Goal: Task Accomplishment & Management: Use online tool/utility

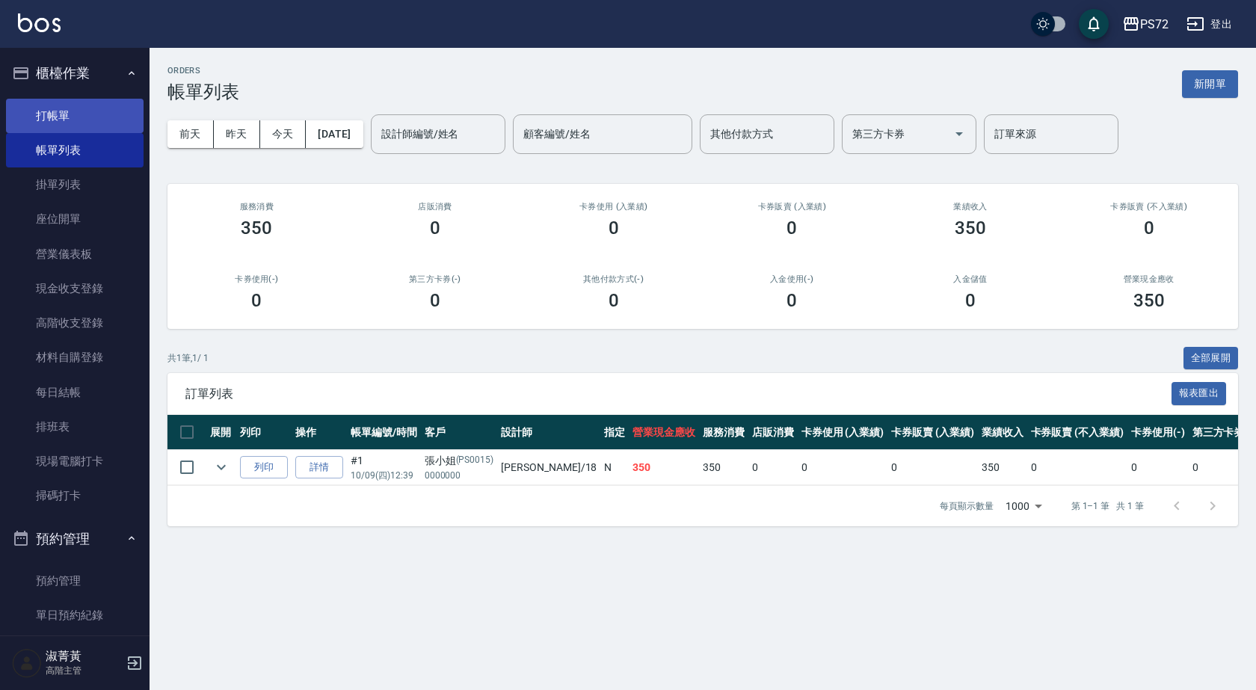
click at [112, 100] on link "打帳單" at bounding box center [75, 116] width 138 height 34
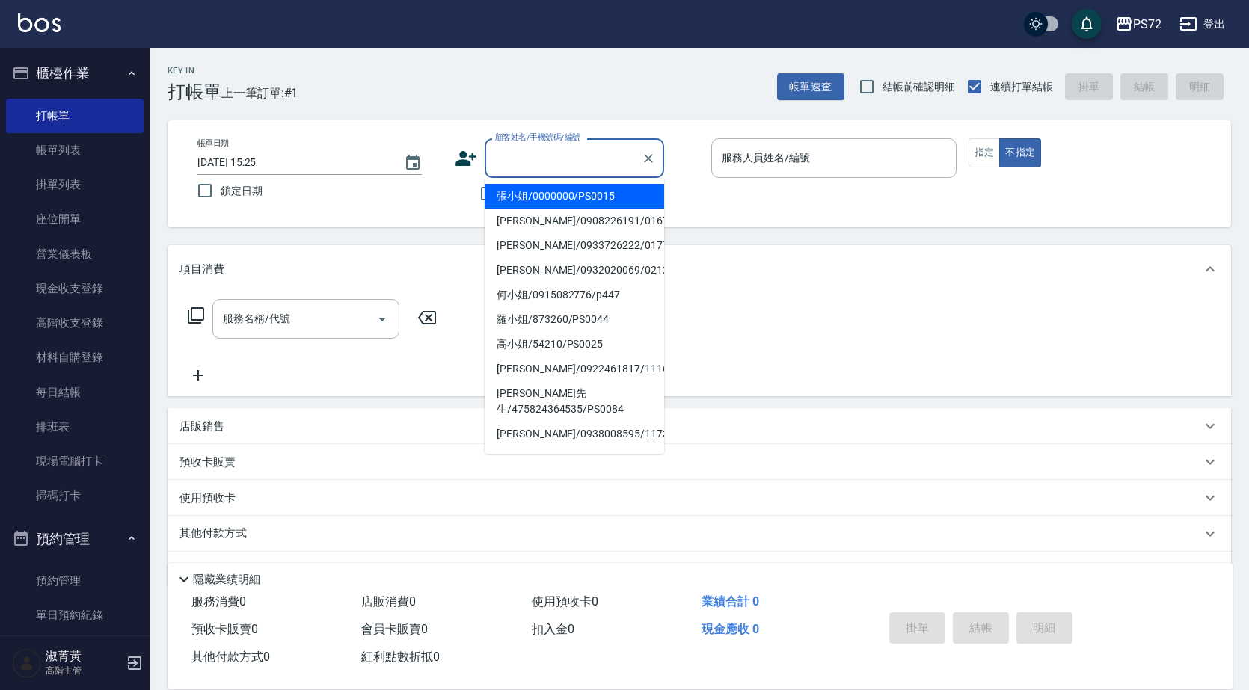
click at [529, 163] on input "顧客姓名/手機號碼/編號" at bounding box center [563, 158] width 144 height 26
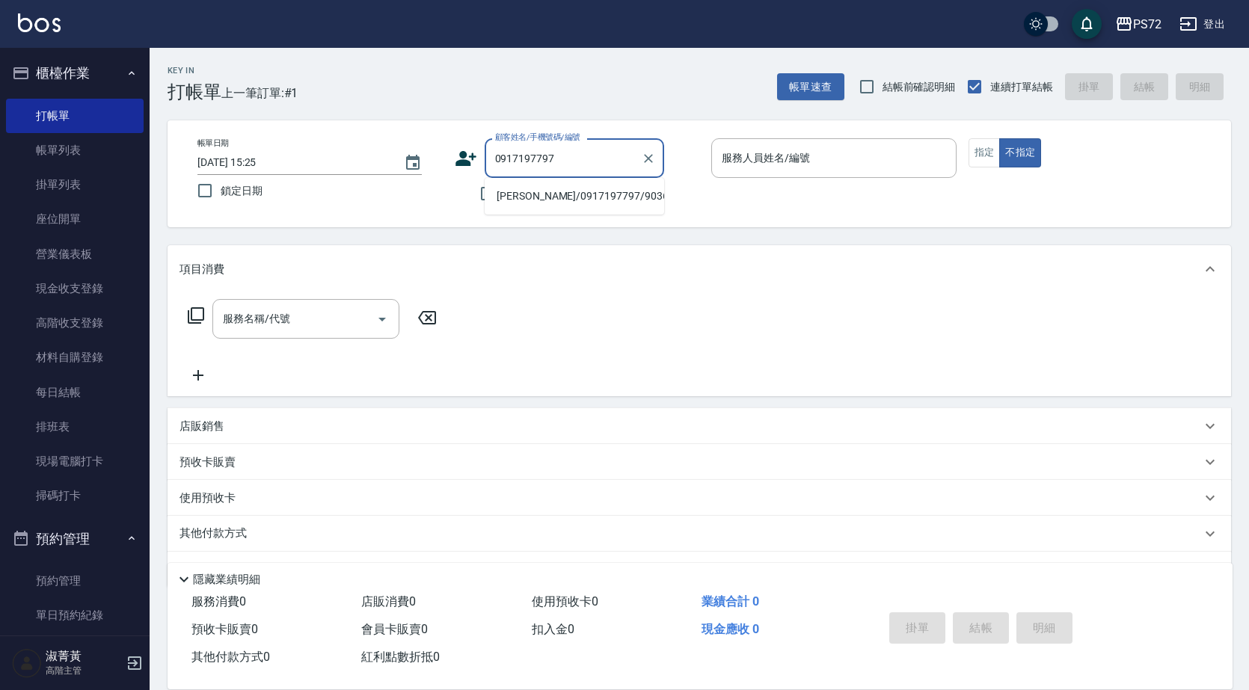
click at [557, 200] on li "[PERSON_NAME]/0917197797/9036" at bounding box center [573, 196] width 179 height 25
type input "[PERSON_NAME]/0917197797/9036"
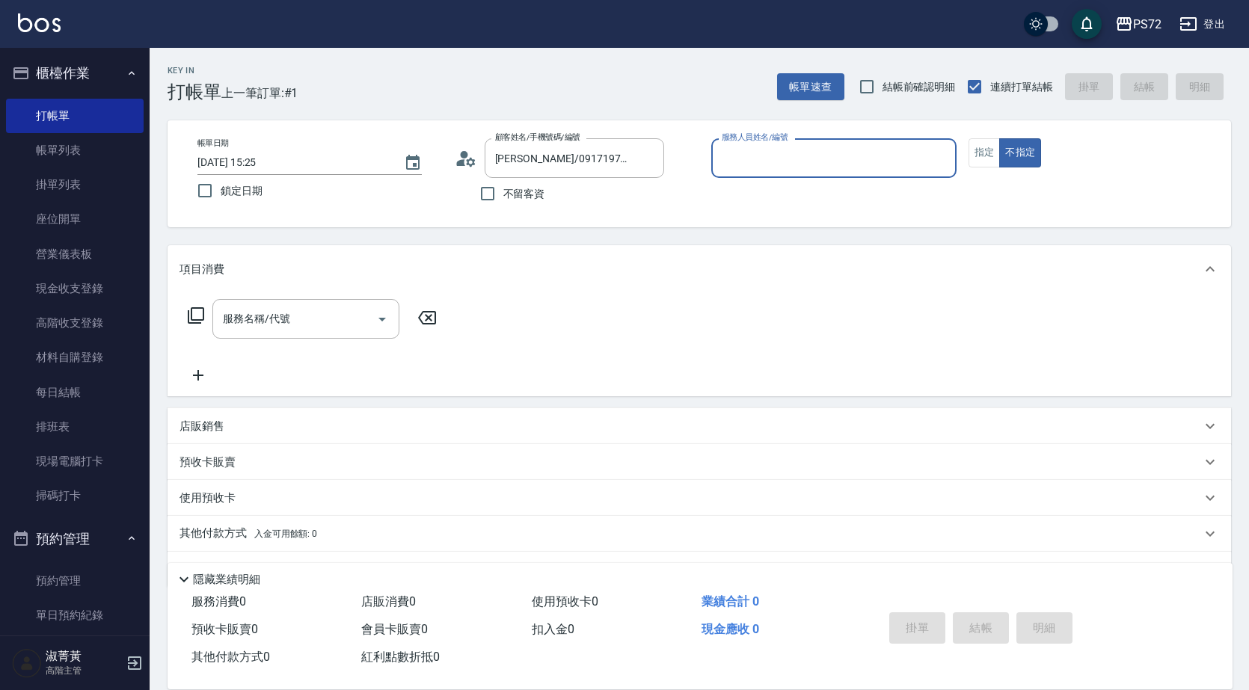
click at [474, 160] on icon at bounding box center [470, 161] width 9 height 9
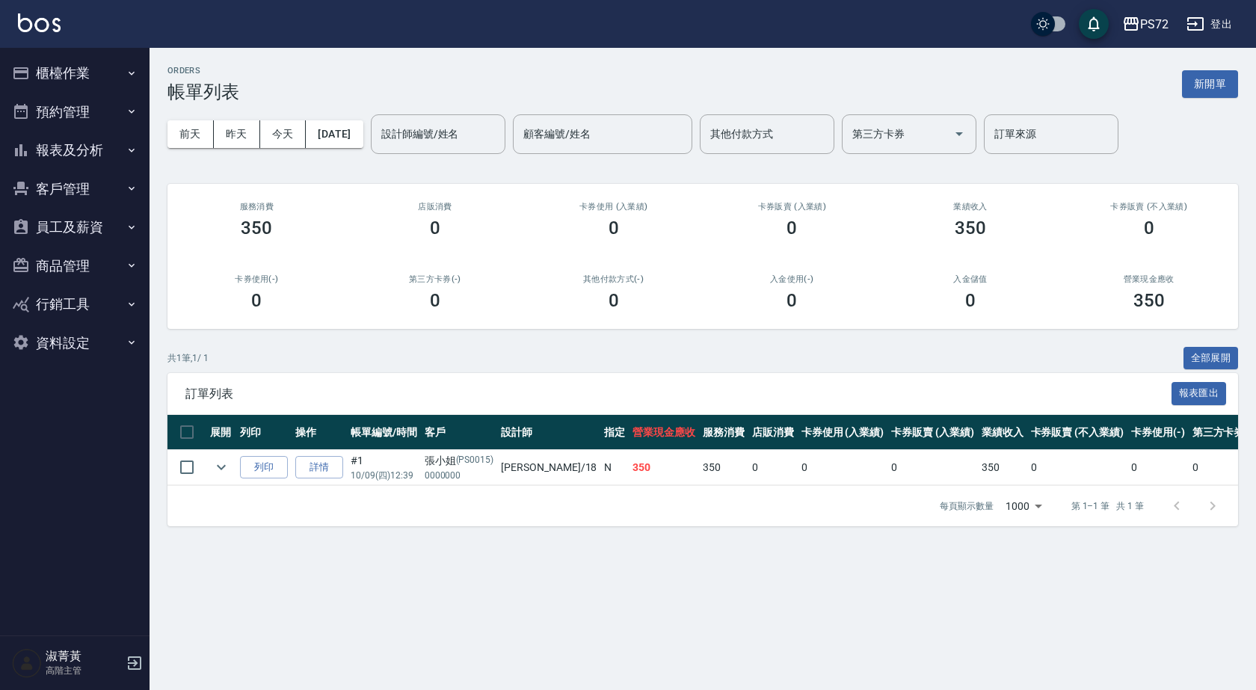
click at [83, 234] on button "員工及薪資" at bounding box center [75, 227] width 138 height 39
click at [75, 229] on button "員工及薪資" at bounding box center [75, 227] width 138 height 39
click at [90, 186] on button "客戶管理" at bounding box center [75, 189] width 138 height 39
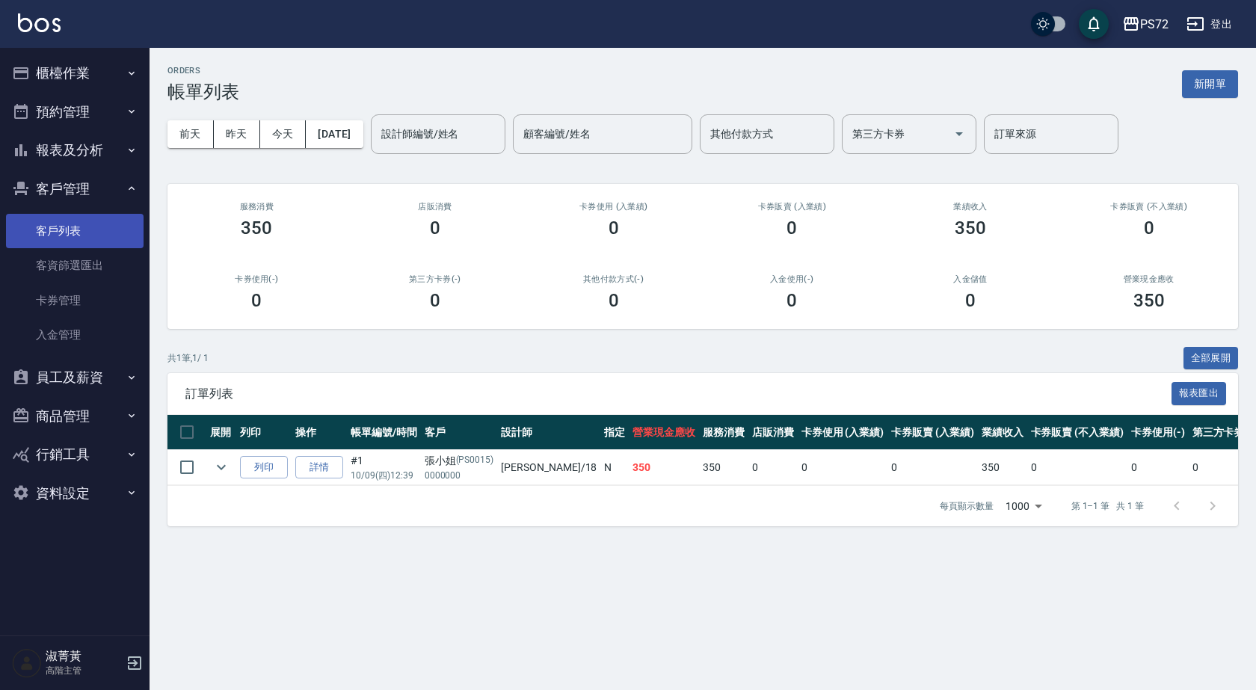
click at [79, 237] on link "客戶列表" at bounding box center [75, 231] width 138 height 34
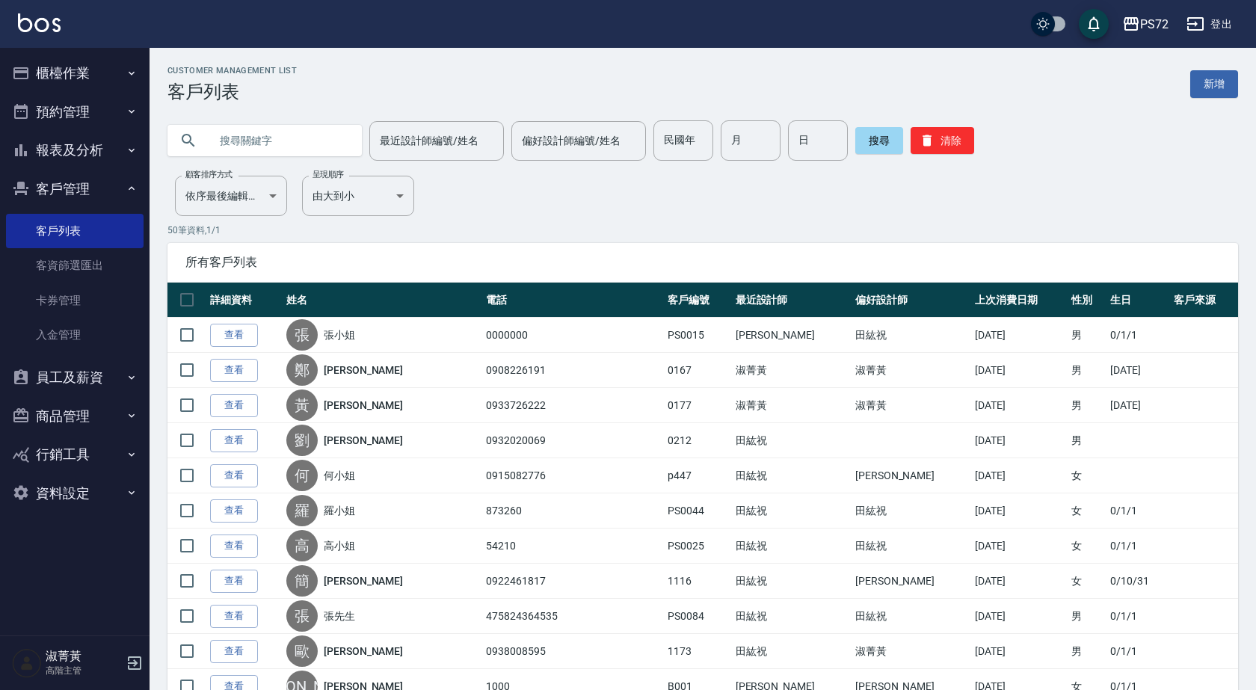
click at [301, 149] on input "text" at bounding box center [279, 140] width 141 height 40
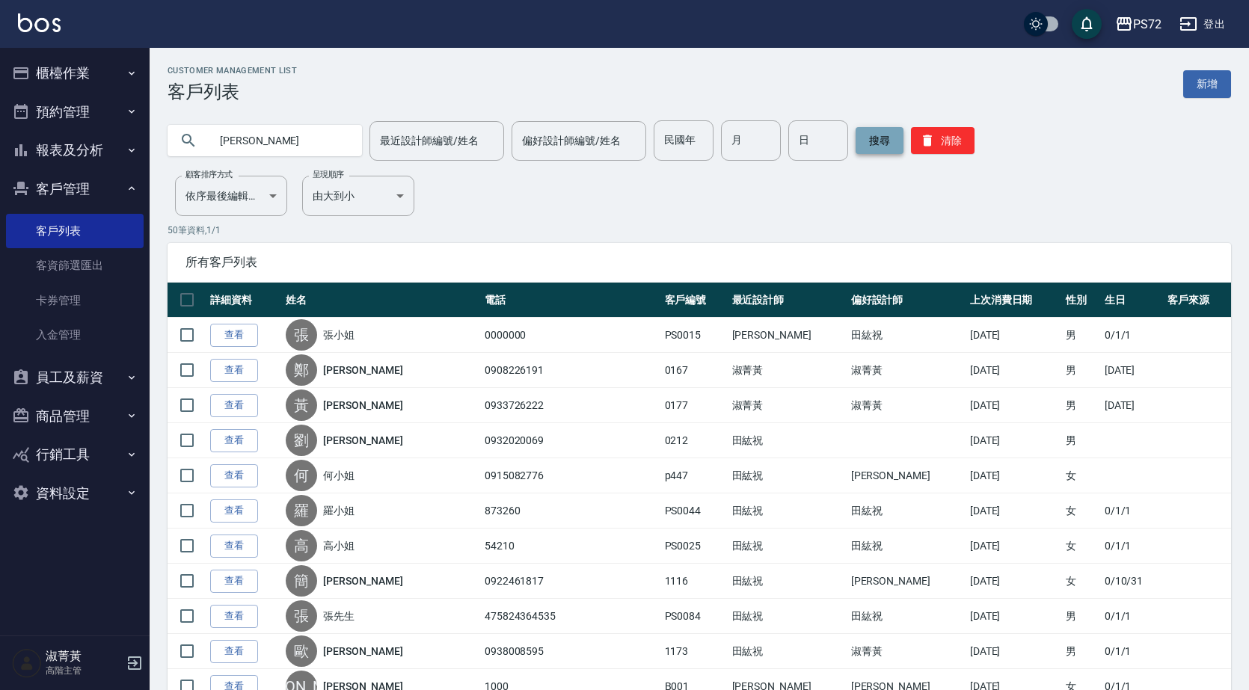
type input "張芷"
click at [876, 147] on button "搜尋" at bounding box center [879, 140] width 48 height 27
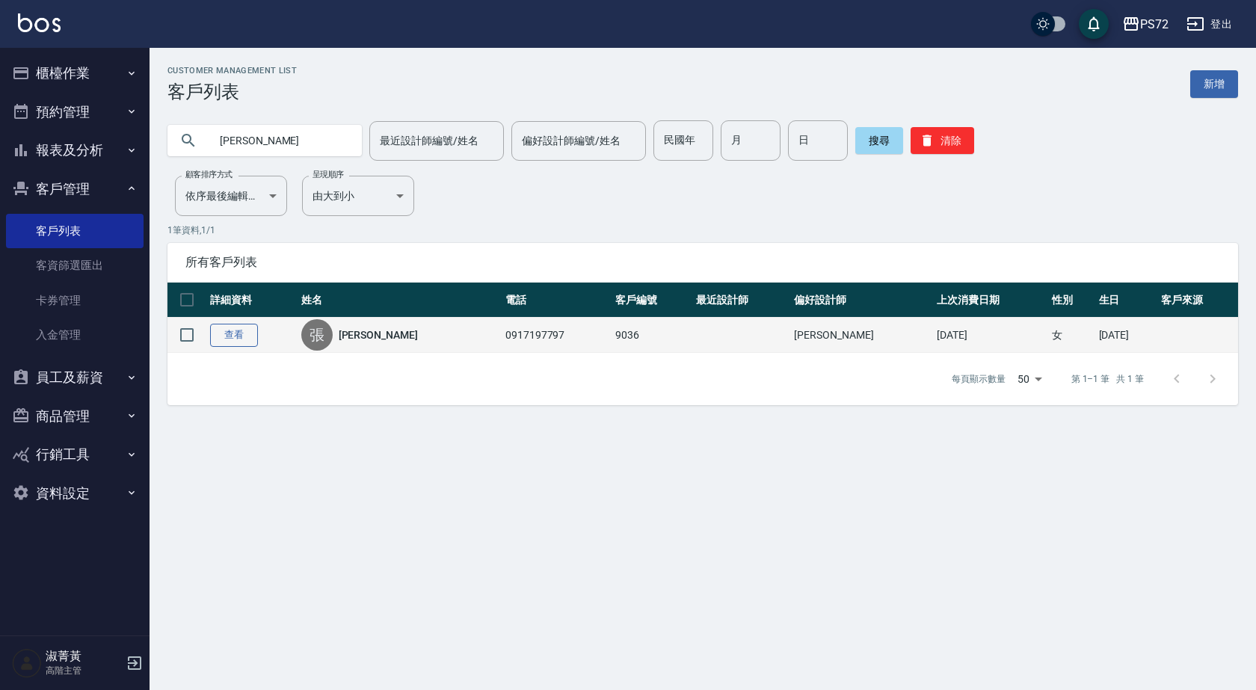
click at [240, 333] on link "查看" at bounding box center [234, 335] width 48 height 23
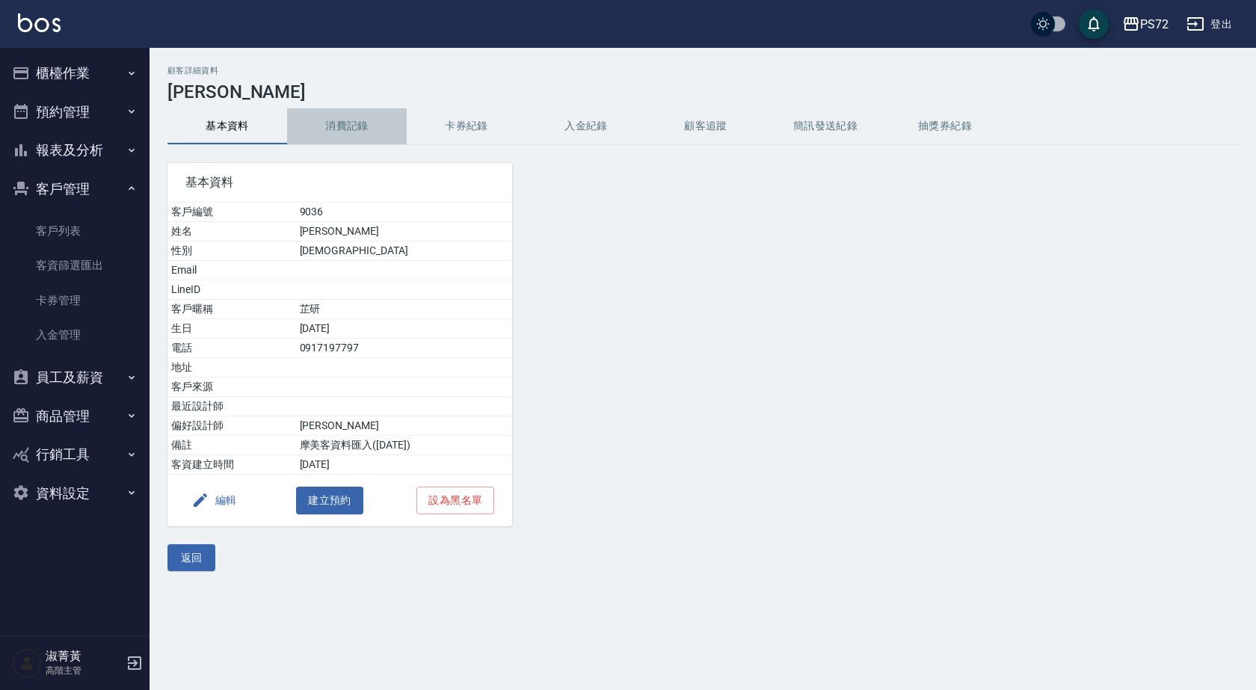
click at [359, 125] on button "消費記錄" at bounding box center [347, 126] width 120 height 36
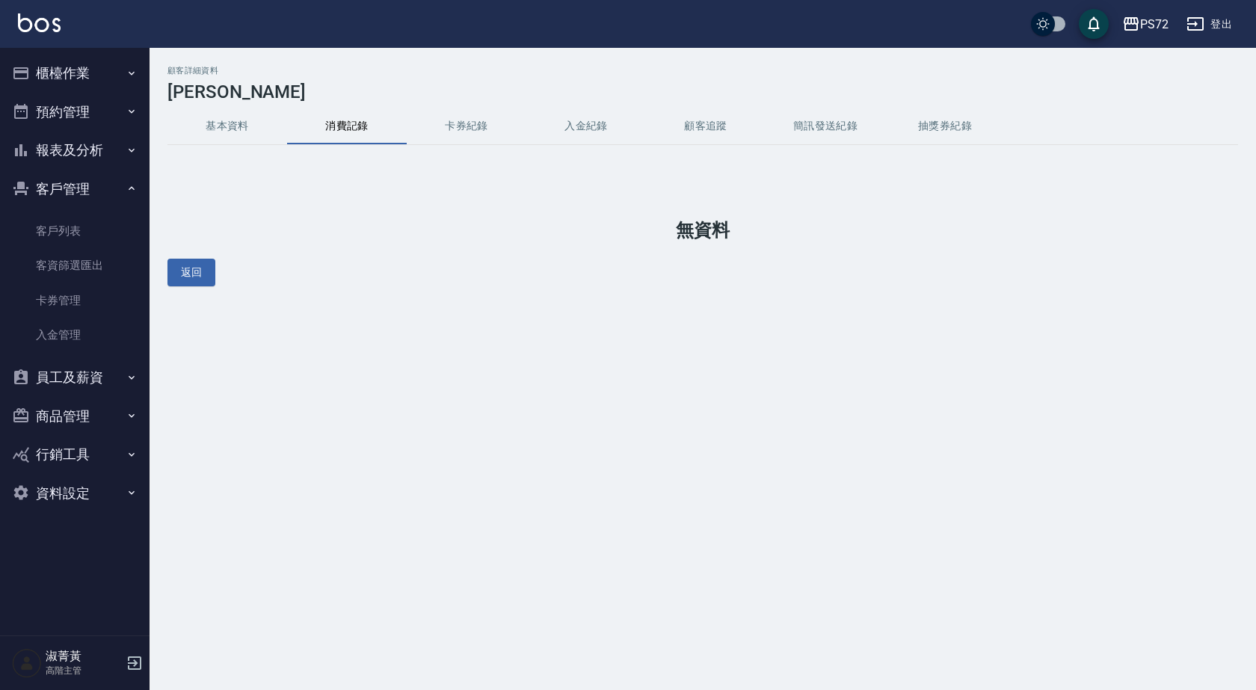
click at [468, 120] on button "卡券紀錄" at bounding box center [467, 126] width 120 height 36
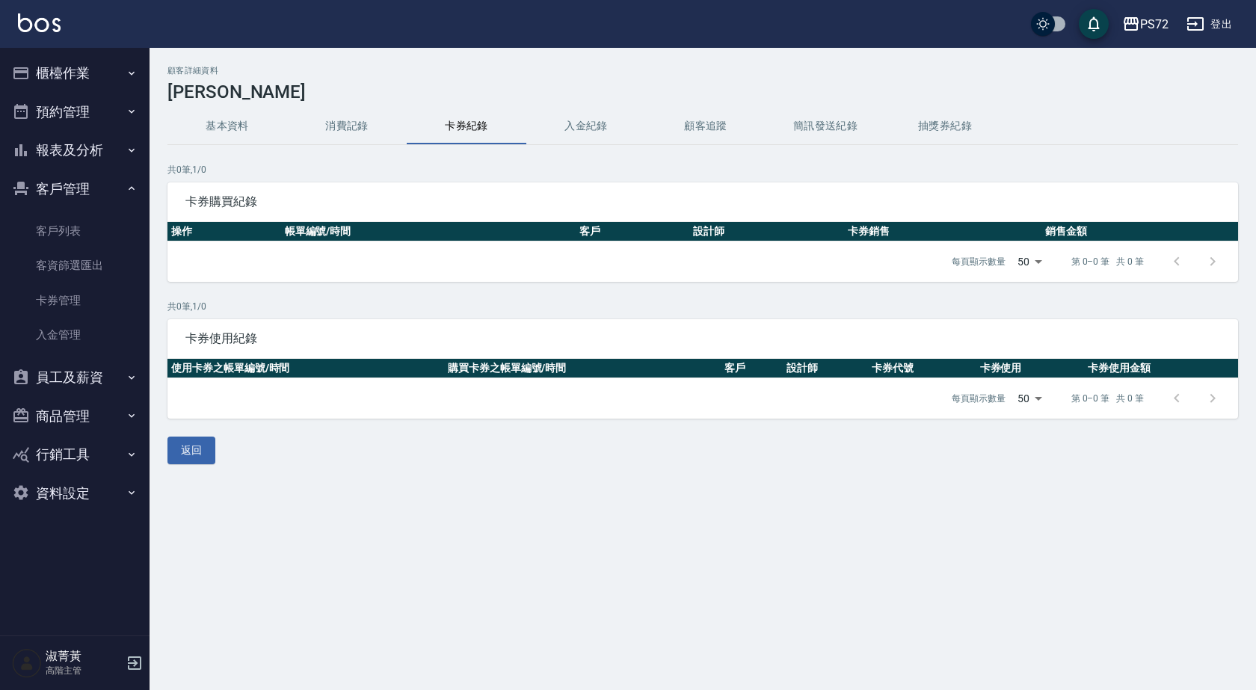
click at [64, 63] on button "櫃檯作業" at bounding box center [75, 73] width 138 height 39
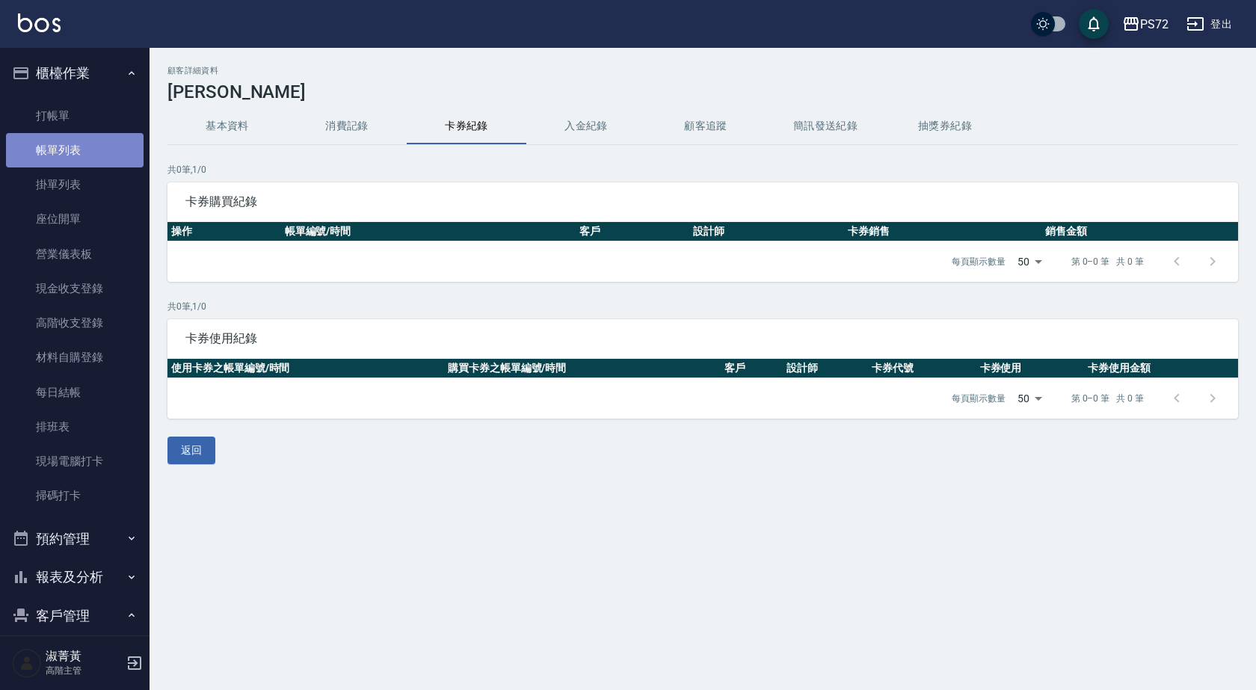
click at [76, 135] on link "帳單列表" at bounding box center [75, 150] width 138 height 34
